Goal: Find contact information: Find contact information

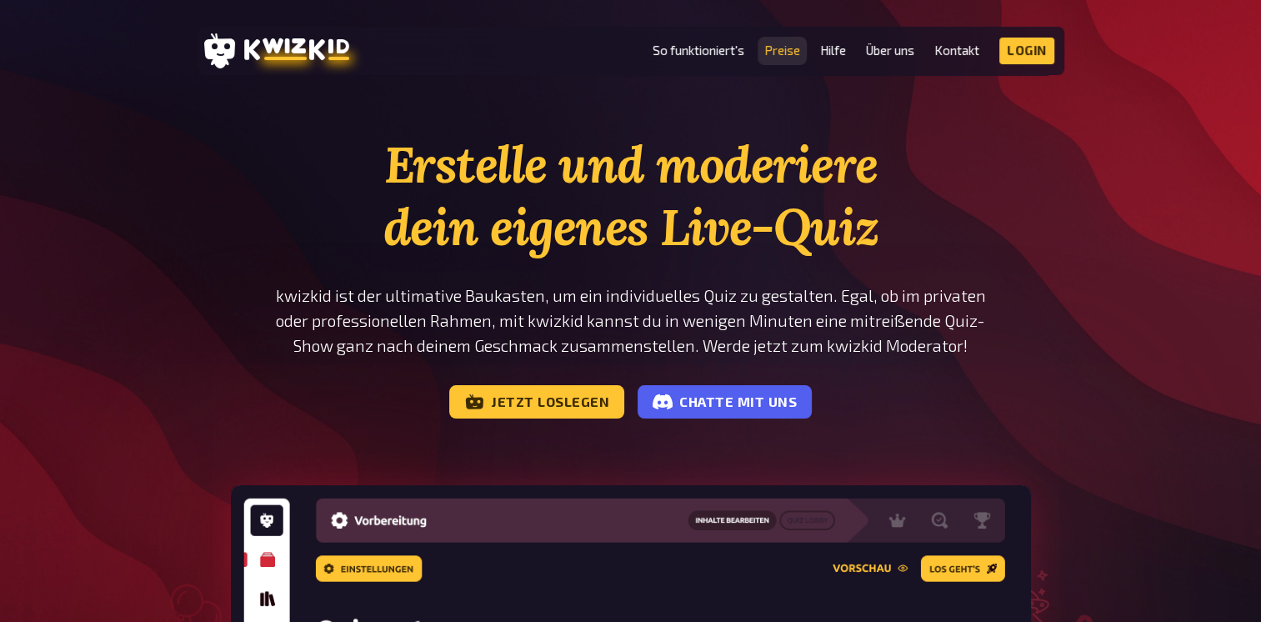
click at [783, 53] on link "Preise" at bounding box center [782, 50] width 36 height 14
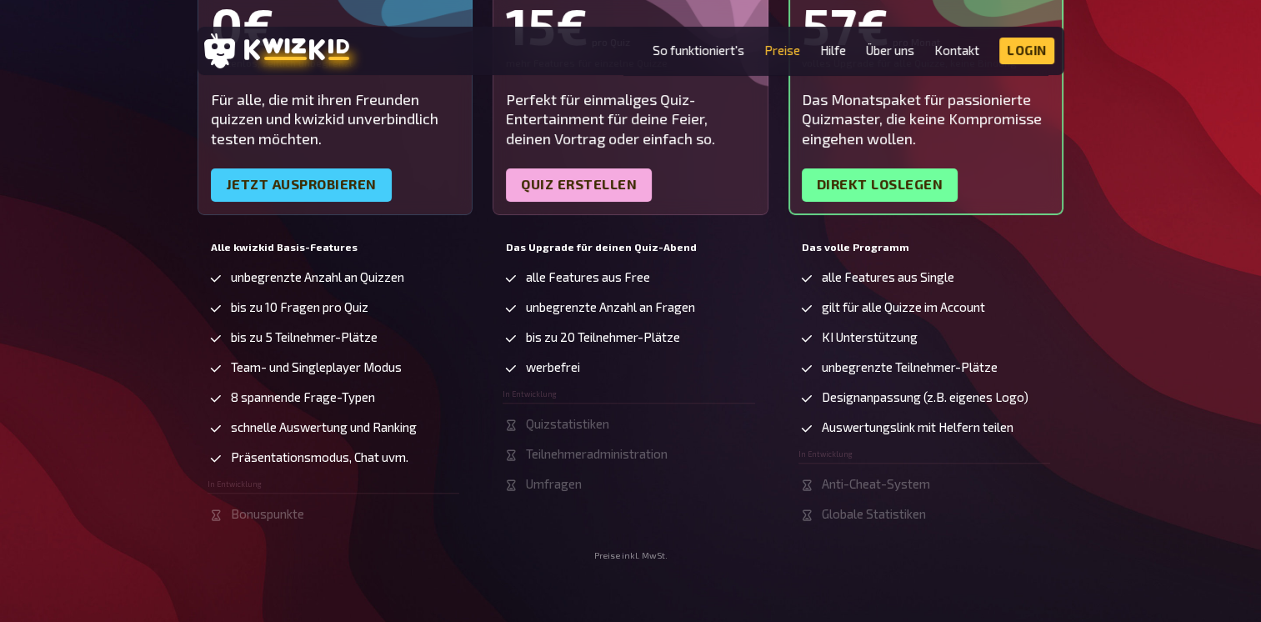
scroll to position [167, 0]
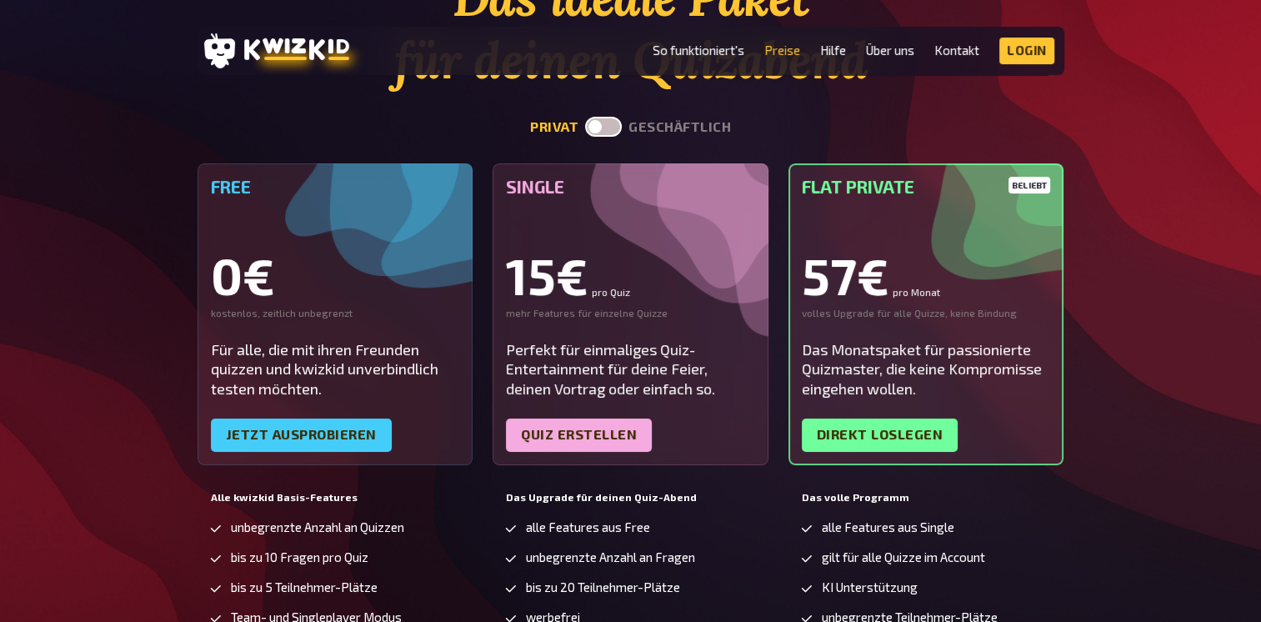
click at [607, 121] on label at bounding box center [603, 127] width 37 height 20
click at [585, 117] on input "checkbox" at bounding box center [584, 116] width 1 height 1
checkbox input "true"
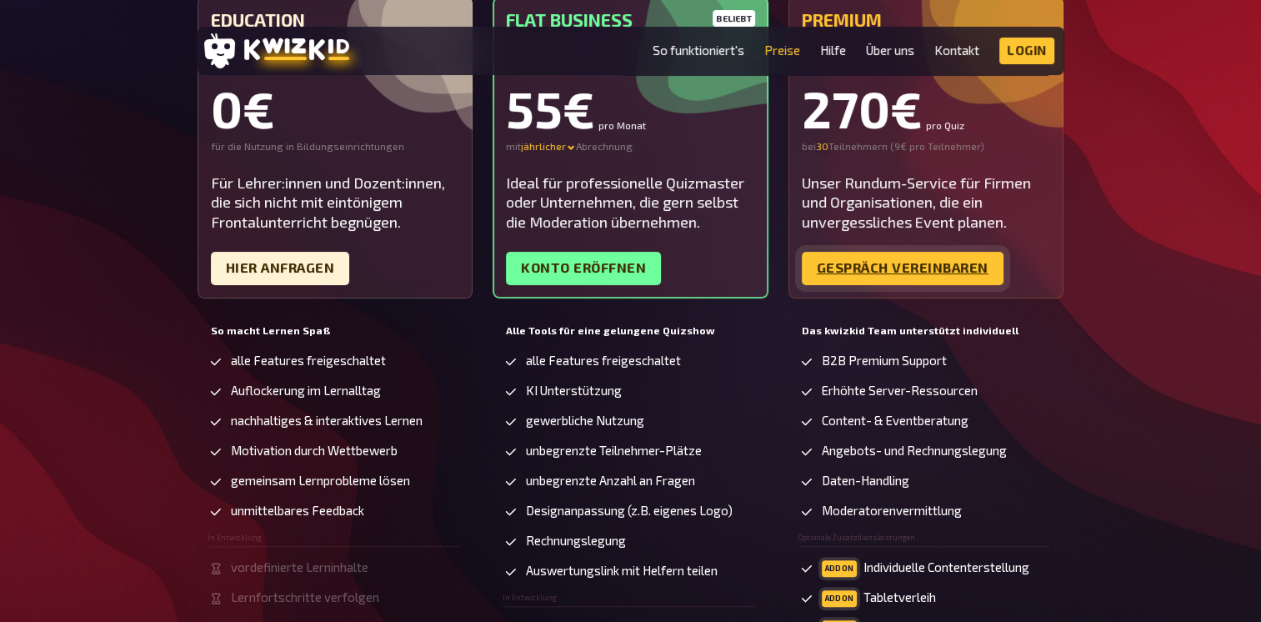
scroll to position [250, 0]
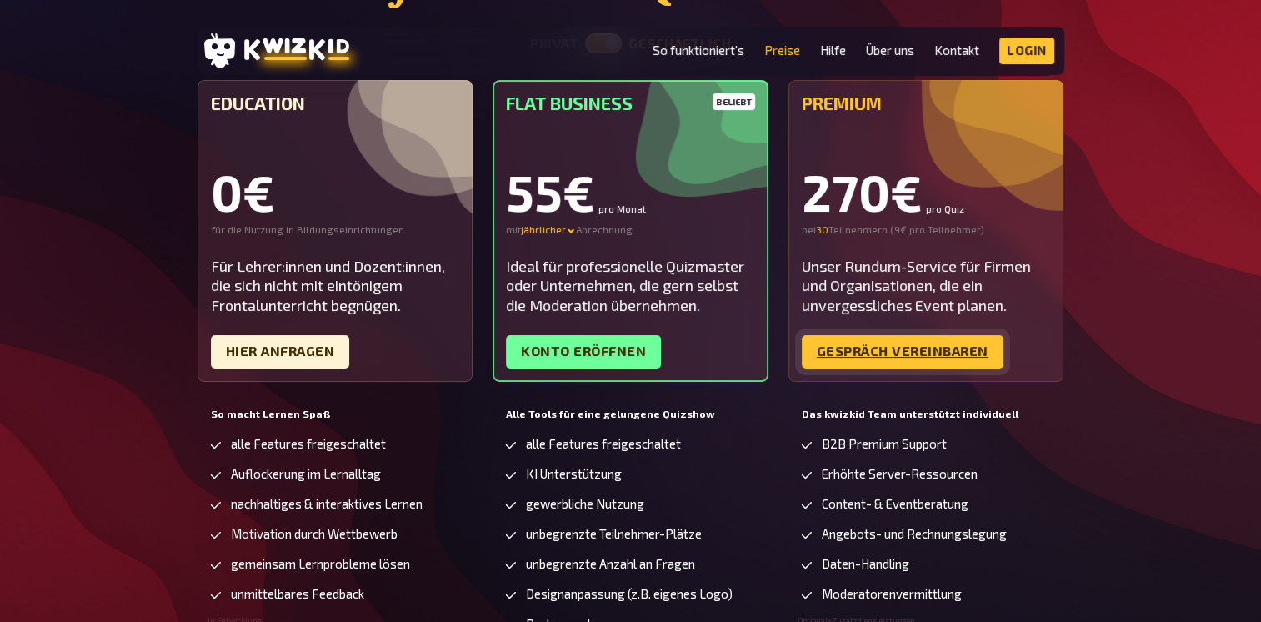
click at [909, 356] on link "Gespräch vereinbaren" at bounding box center [903, 351] width 202 height 33
